Goal: Task Accomplishment & Management: Manage account settings

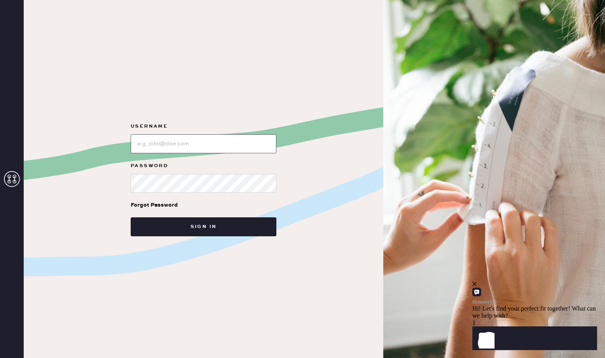
click at [229, 153] on input "loginName" at bounding box center [204, 144] width 146 height 19
type input "bloomiesseattle"
click at [131, 218] on button "Sign in" at bounding box center [204, 227] width 146 height 19
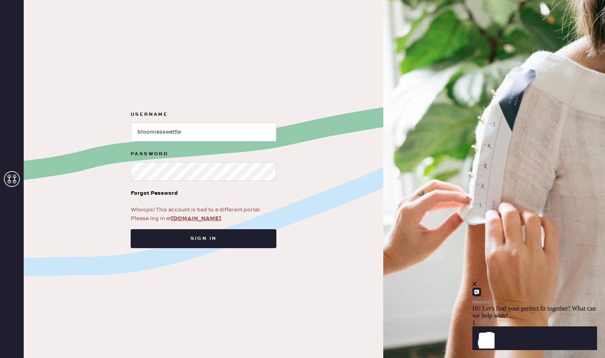
click at [279, 173] on form "Username Password Forgot Password Whoops! This account is tied to a different p…" at bounding box center [203, 179] width 158 height 138
click at [196, 216] on link "app.hemster.co" at bounding box center [196, 218] width 50 height 7
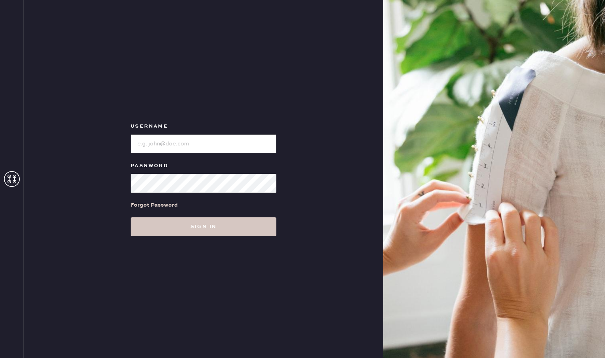
click at [213, 145] on input "loginName" at bounding box center [204, 144] width 146 height 19
type input "bloomiesseattle"
click at [131, 218] on button "Sign in" at bounding box center [204, 227] width 146 height 19
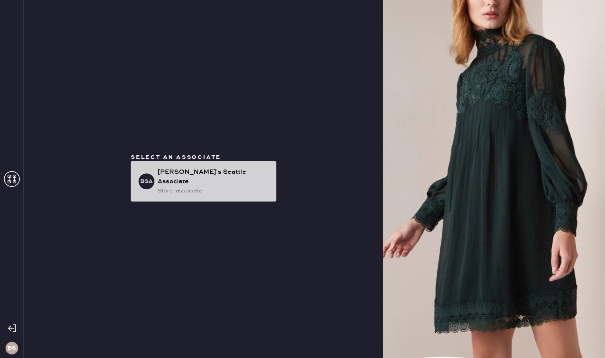
click at [201, 177] on div "[PERSON_NAME]'s Seattle Associate" at bounding box center [213, 177] width 112 height 19
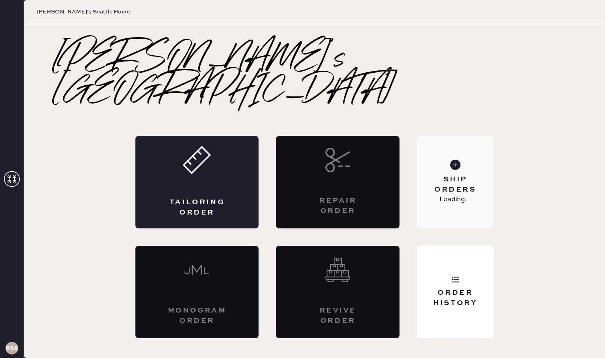
click at [430, 175] on div "Ship Orders" at bounding box center [455, 185] width 64 height 20
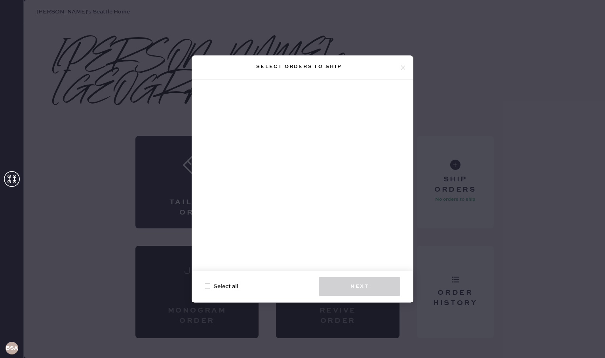
click at [401, 68] on icon at bounding box center [402, 67] width 7 height 7
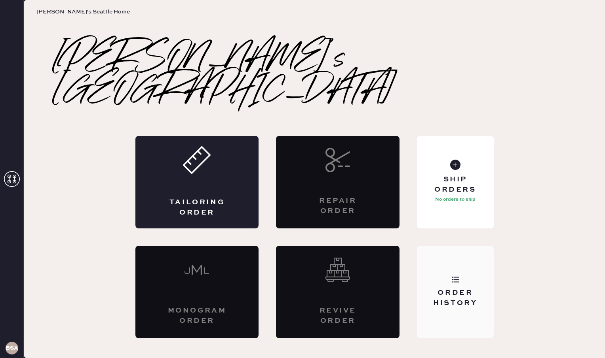
click at [456, 246] on div "Order History" at bounding box center [455, 292] width 76 height 93
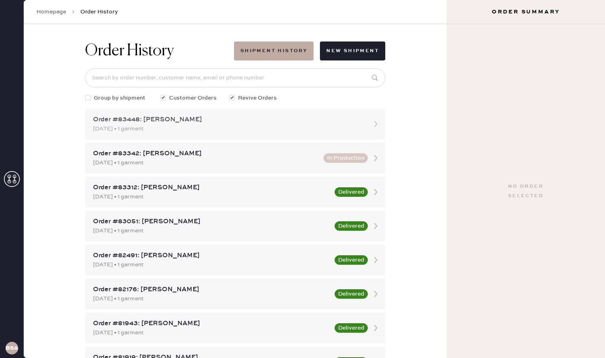
click at [358, 125] on div "[DATE] • 1 garment" at bounding box center [228, 129] width 270 height 9
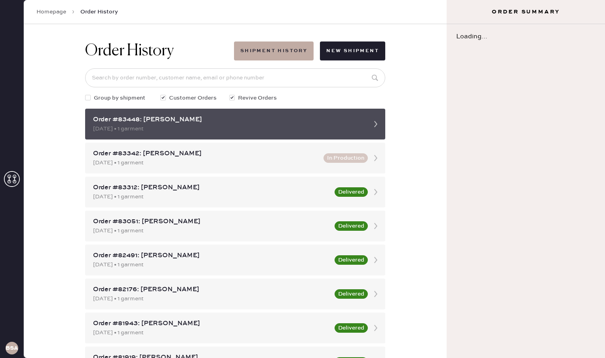
click at [368, 123] on icon at bounding box center [376, 124] width 16 height 16
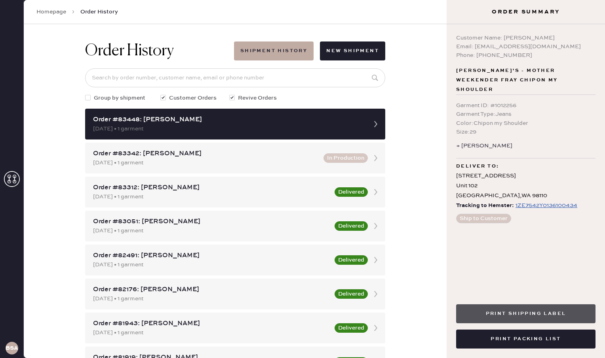
click at [483, 315] on button "Print Shipping Label" at bounding box center [525, 314] width 139 height 19
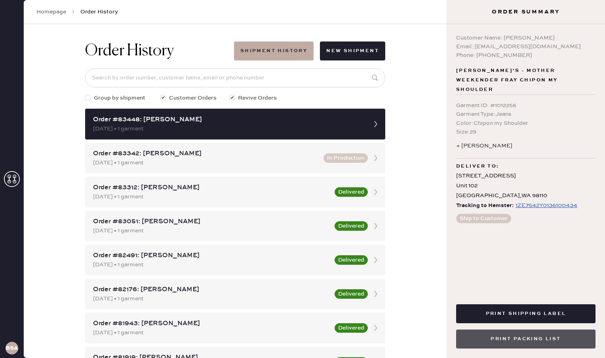
click at [477, 341] on button "Print Packing List" at bounding box center [525, 339] width 139 height 19
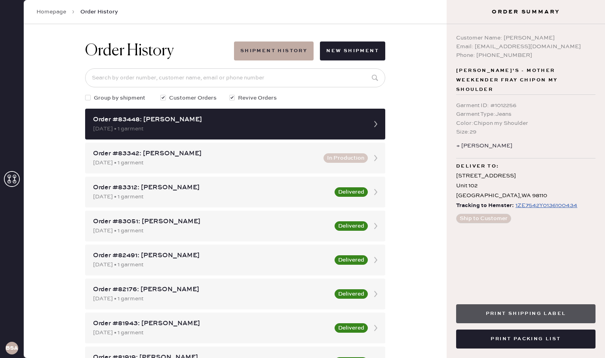
click at [560, 320] on button "Print Shipping Label" at bounding box center [525, 314] width 139 height 19
